Goal: Complete application form

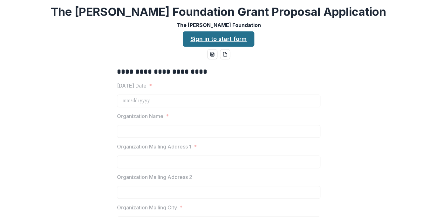
click at [207, 40] on link "Sign in to start form" at bounding box center [219, 38] width 72 height 15
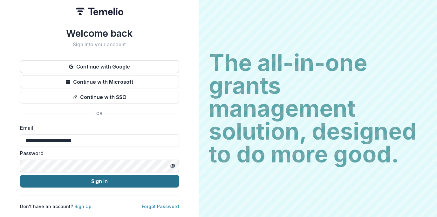
click at [103, 181] on button "Sign In" at bounding box center [99, 181] width 159 height 13
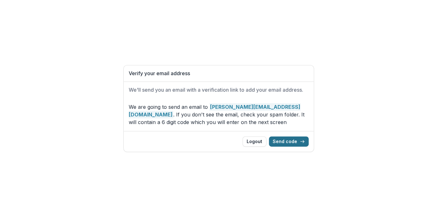
click at [285, 142] on button "Send code" at bounding box center [289, 142] width 40 height 10
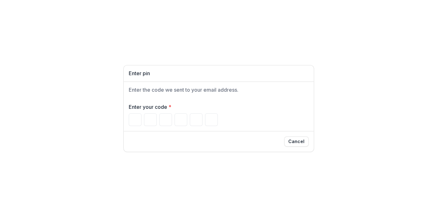
paste input "*"
type input "*"
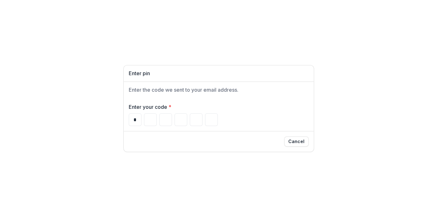
type input "*"
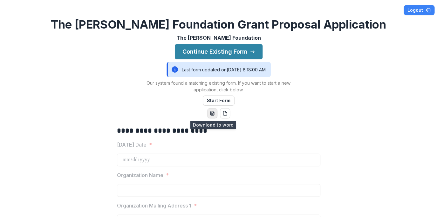
click at [213, 115] on line "word-download" at bounding box center [212, 115] width 2 height 0
